Goal: Task Accomplishment & Management: Use online tool/utility

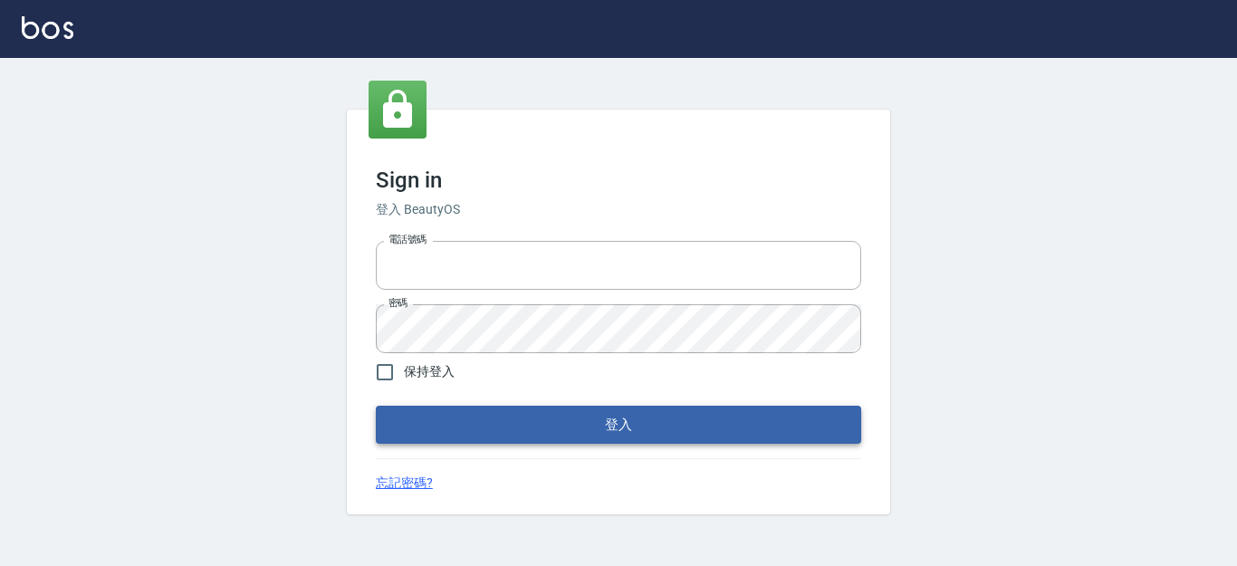
type input "0931911003"
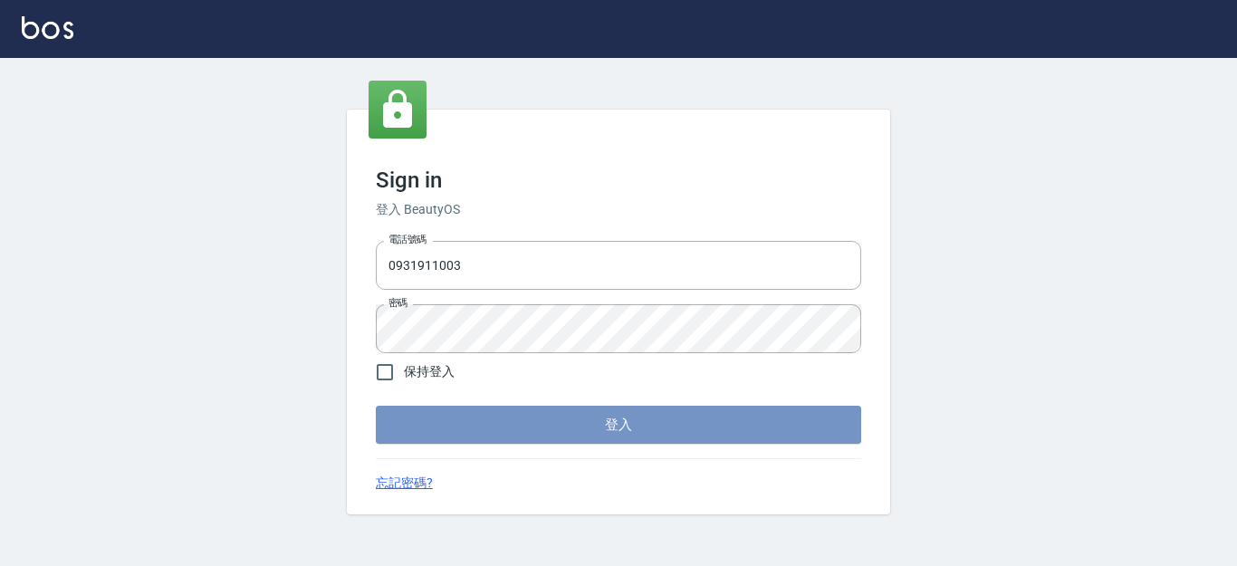
click at [583, 430] on button "登入" at bounding box center [618, 425] width 485 height 38
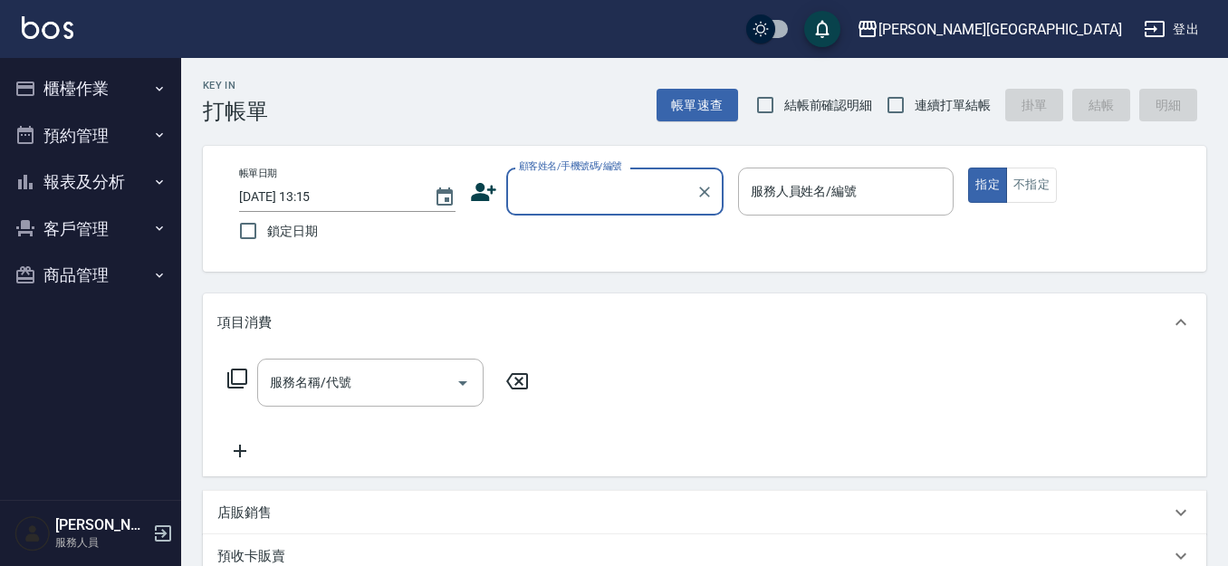
drag, startPoint x: 757, startPoint y: 110, endPoint x: 809, endPoint y: 110, distance: 51.6
click at [762, 110] on input "結帳前確認明細" at bounding box center [765, 105] width 38 height 38
checkbox input "true"
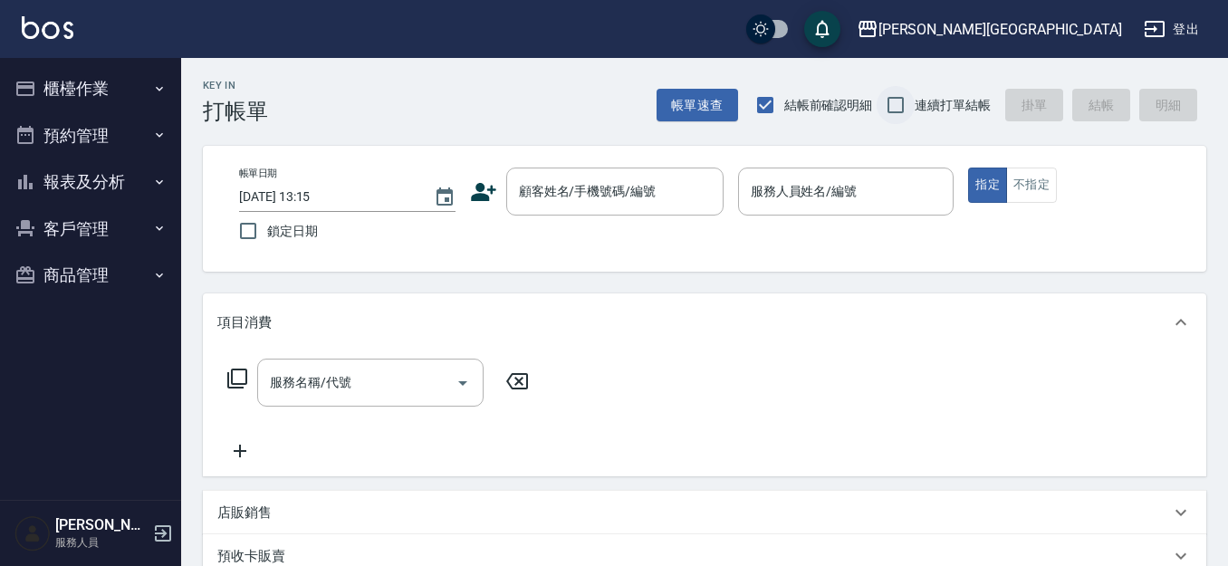
click at [898, 108] on input "連續打單結帳" at bounding box center [896, 105] width 38 height 38
checkbox input "true"
click at [41, 90] on button "櫃檯作業" at bounding box center [90, 88] width 167 height 47
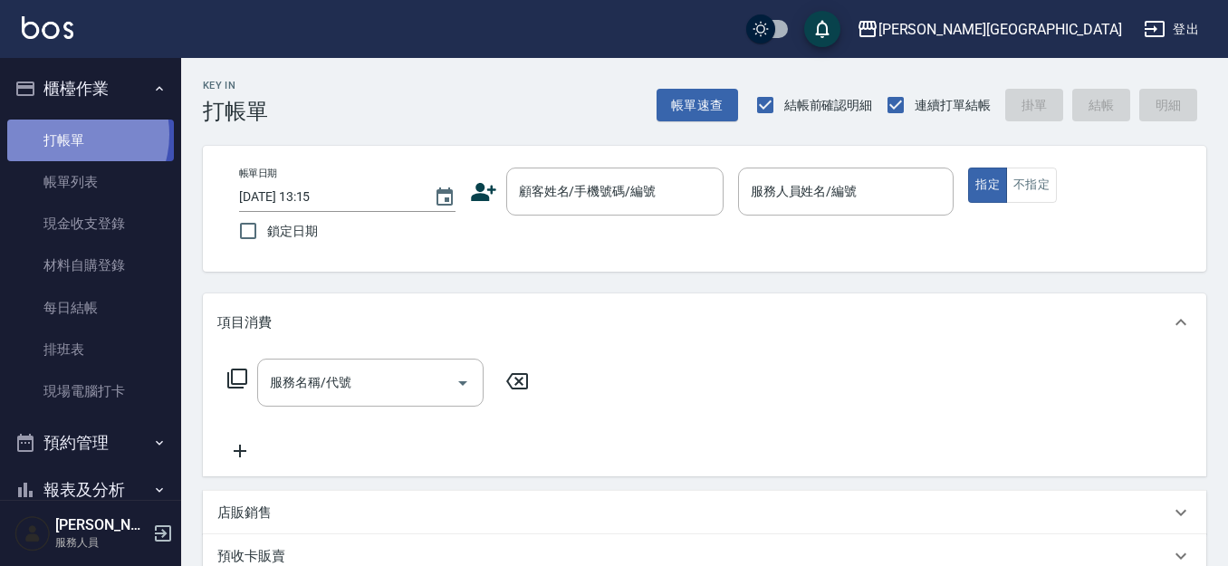
click at [68, 133] on link "打帳單" at bounding box center [90, 141] width 167 height 42
